Goal: Task Accomplishment & Management: Manage account settings

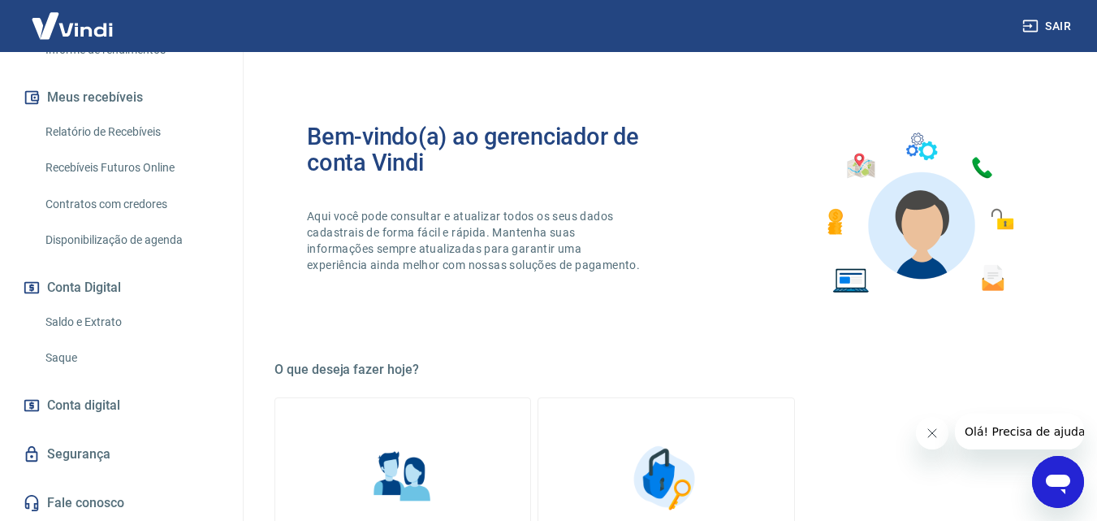
scroll to position [244, 0]
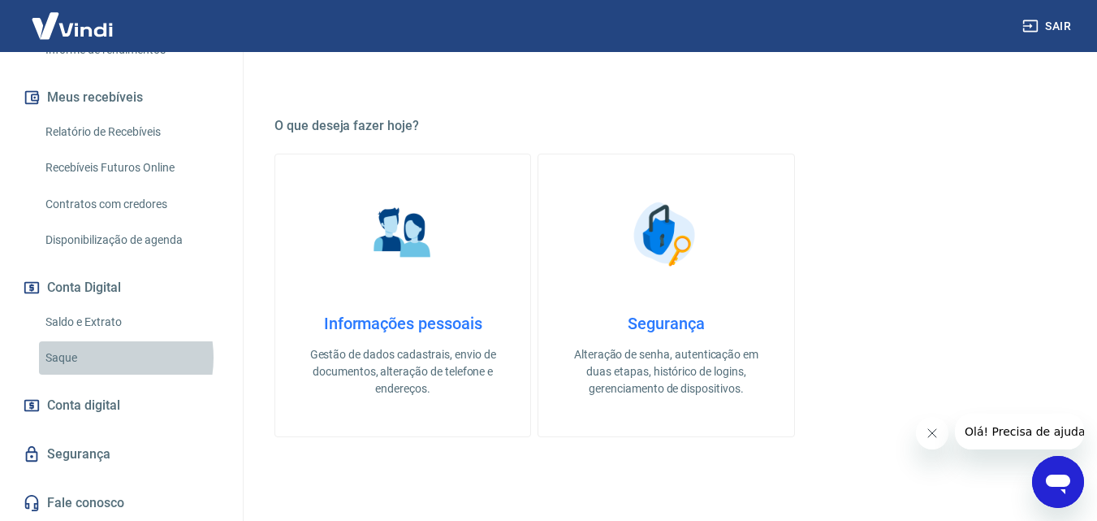
click at [97, 357] on link "Saque" at bounding box center [131, 357] width 184 height 33
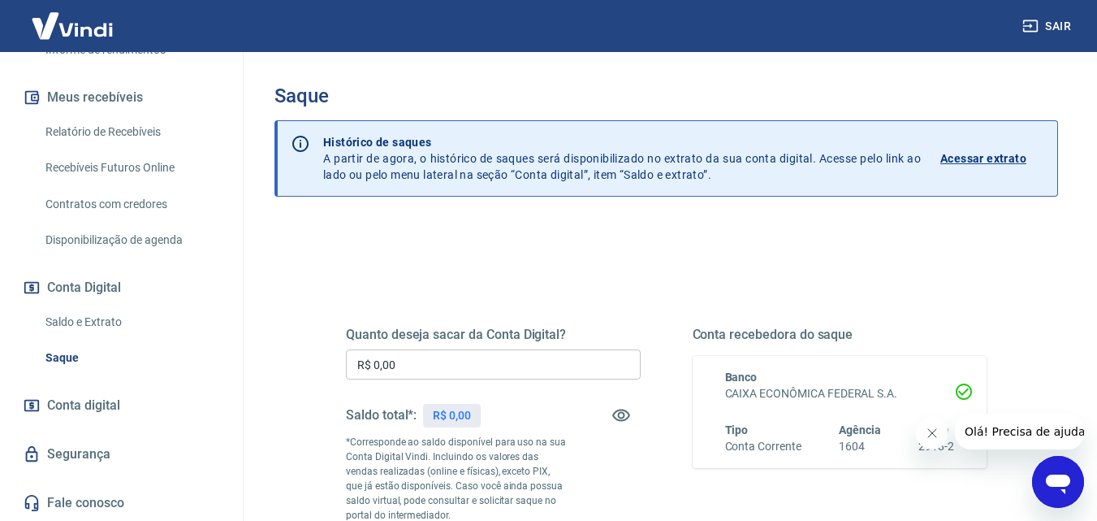
scroll to position [162, 0]
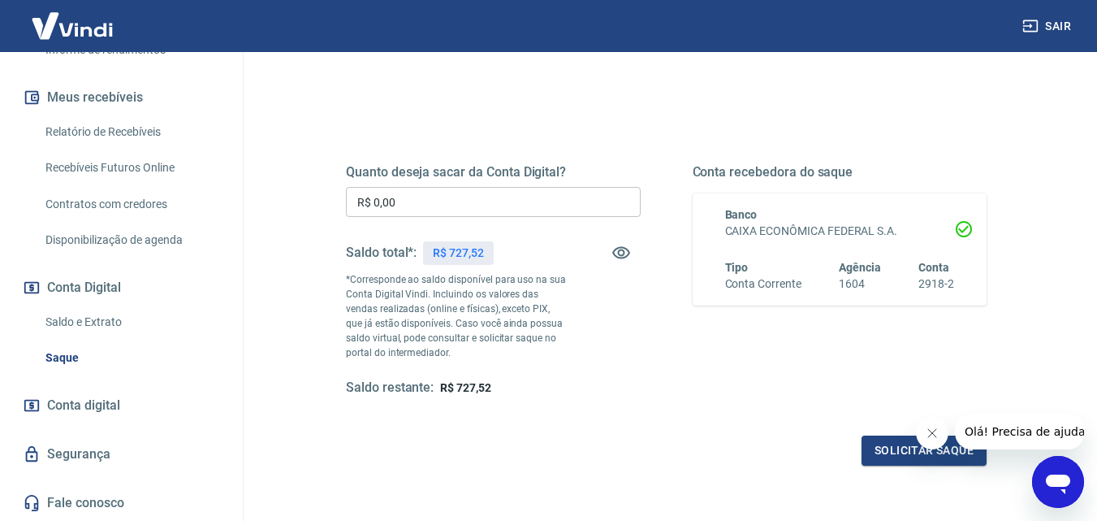
click at [1048, 22] on button "Sair" at bounding box center [1048, 26] width 58 height 30
